Goal: Download file/media

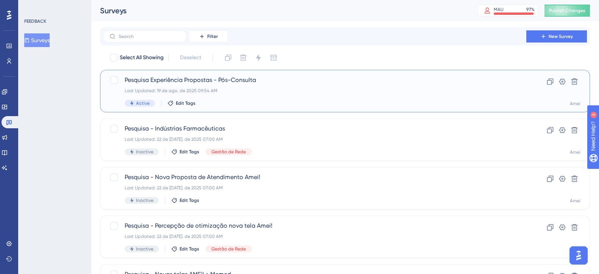
click at [135, 82] on span "Pesquisa Experiência Propostas - Pós-Consulta" at bounding box center [315, 79] width 380 height 9
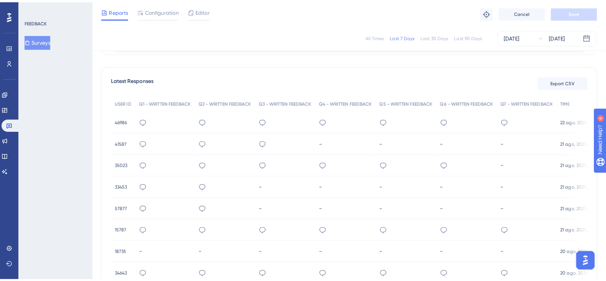
scroll to position [189, 0]
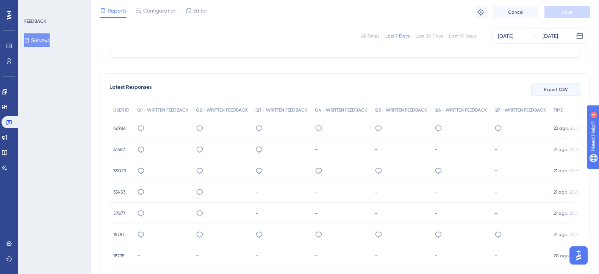
click at [560, 88] on span "Export CSV" at bounding box center [556, 89] width 24 height 6
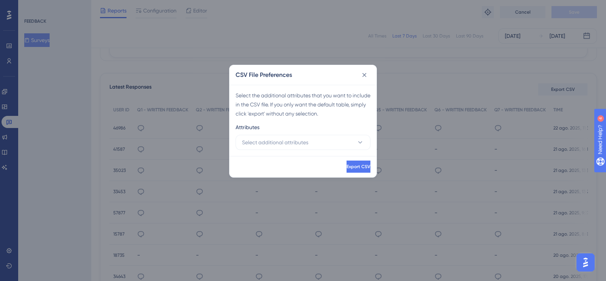
click at [334, 133] on div "Attributes" at bounding box center [303, 129] width 135 height 12
click at [335, 141] on button "Select additional attributes" at bounding box center [303, 142] width 135 height 15
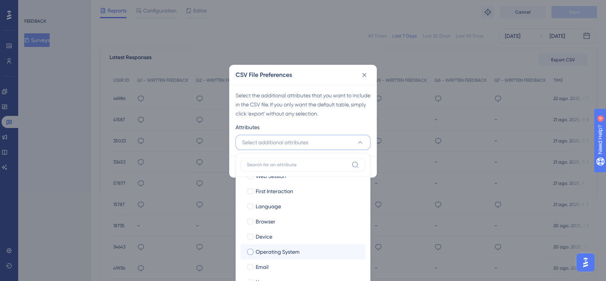
scroll to position [52, 0]
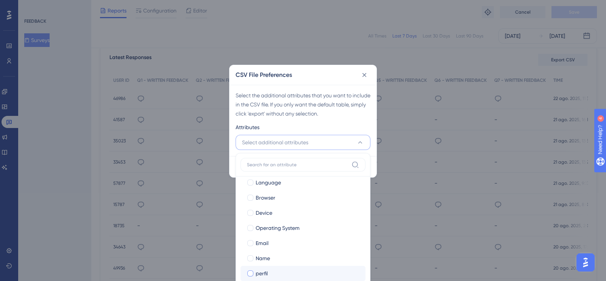
click at [280, 272] on div "perfil" at bounding box center [308, 273] width 104 height 9
checkbox input "true"
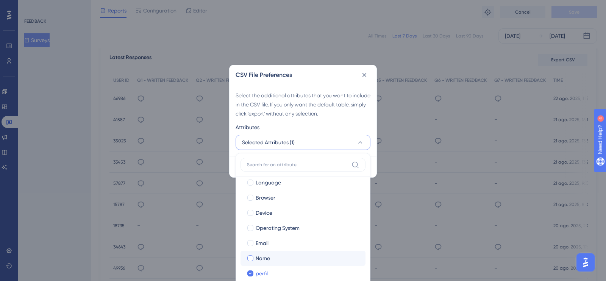
click at [275, 262] on div "Name" at bounding box center [308, 258] width 104 height 9
checkbox input "true"
click at [277, 239] on div "Email" at bounding box center [308, 243] width 104 height 9
checkbox input "true"
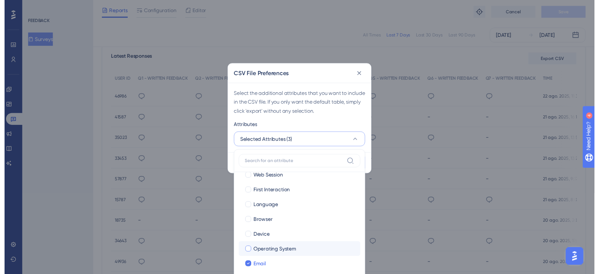
scroll to position [0, 0]
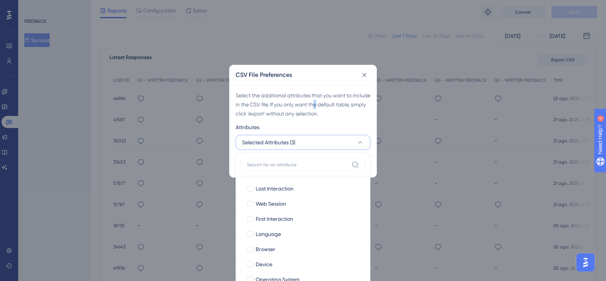
click at [336, 103] on div "Select the additional attributes that you want to include in the CSV file. If y…" at bounding box center [303, 104] width 135 height 27
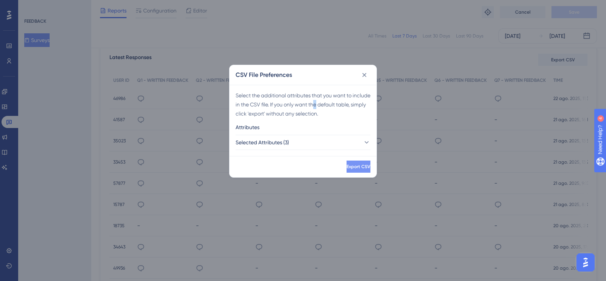
click at [348, 161] on button "Export CSV" at bounding box center [359, 167] width 24 height 12
